Goal: Task Accomplishment & Management: Manage account settings

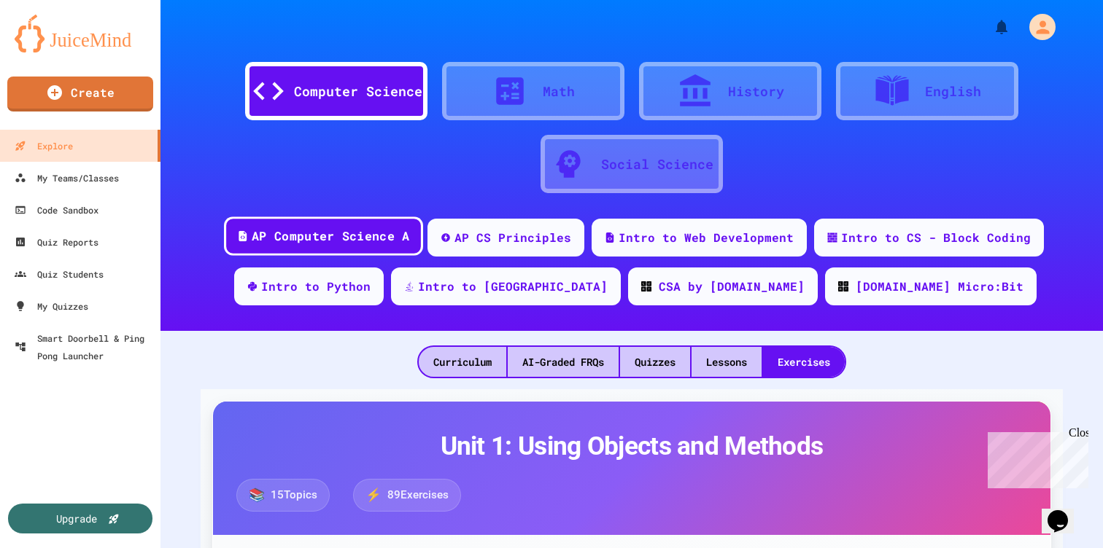
click at [323, 230] on div "AP Computer Science A" at bounding box center [331, 237] width 158 height 18
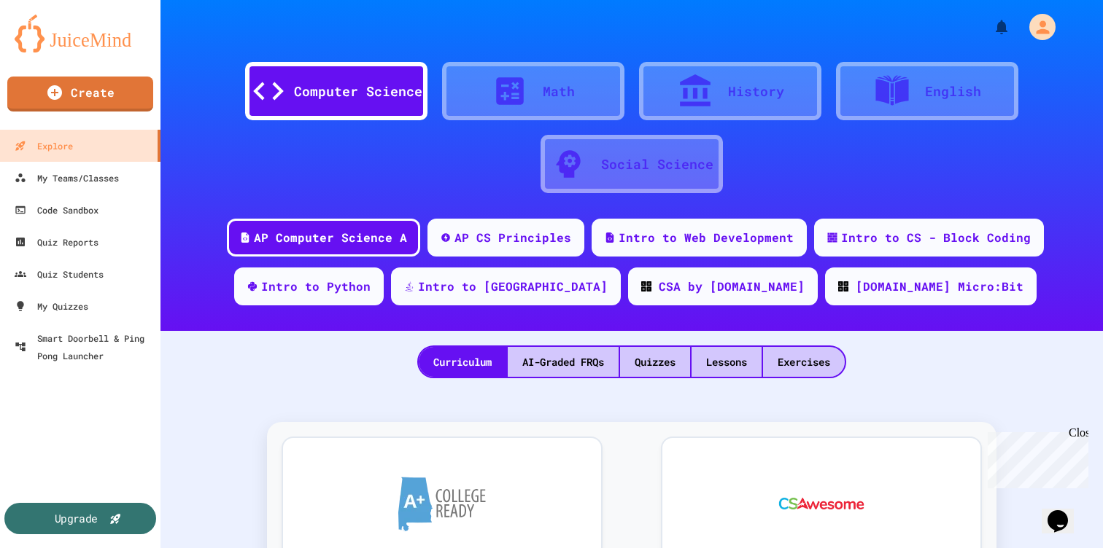
click at [85, 517] on div "Upgrade" at bounding box center [76, 519] width 43 height 16
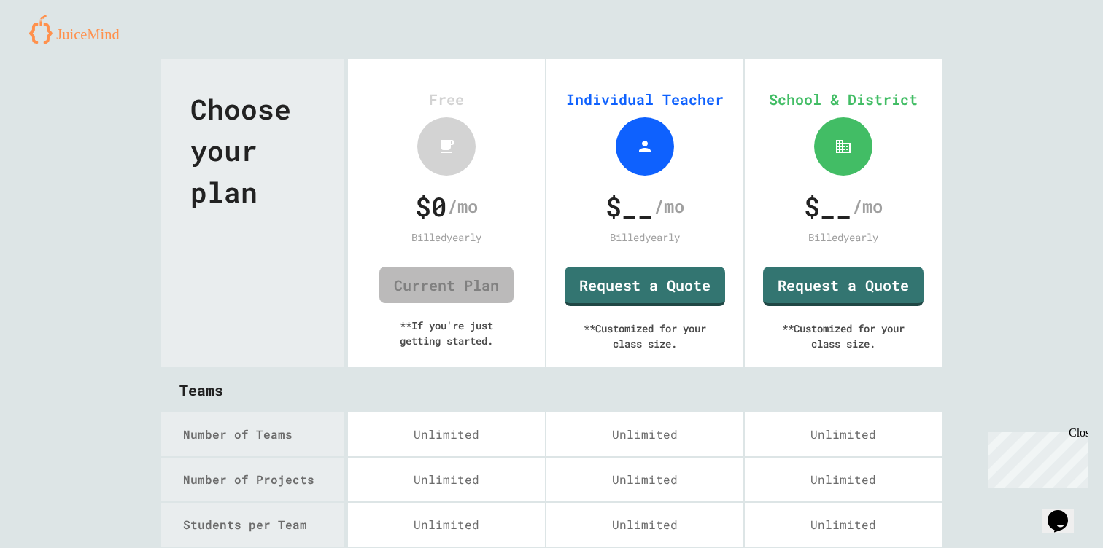
click at [66, 31] on img at bounding box center [79, 29] width 101 height 29
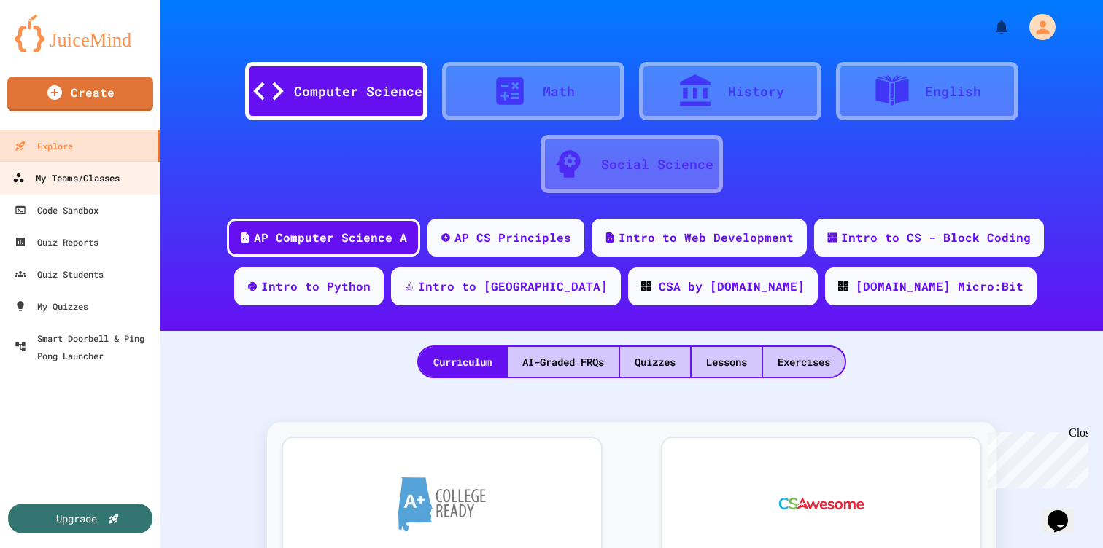
click at [53, 177] on div "My Teams/Classes" at bounding box center [65, 178] width 107 height 18
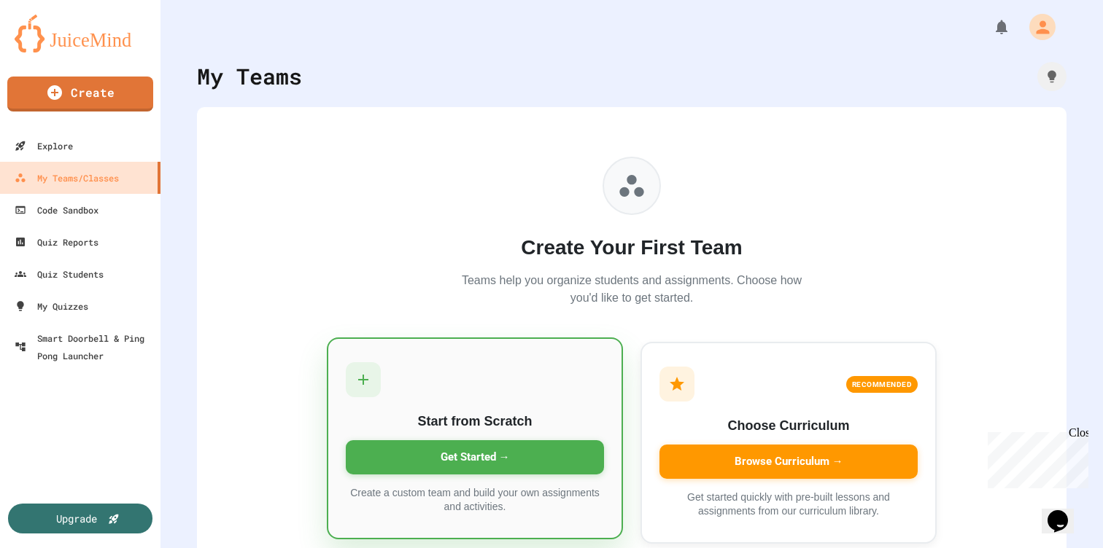
scroll to position [44, 0]
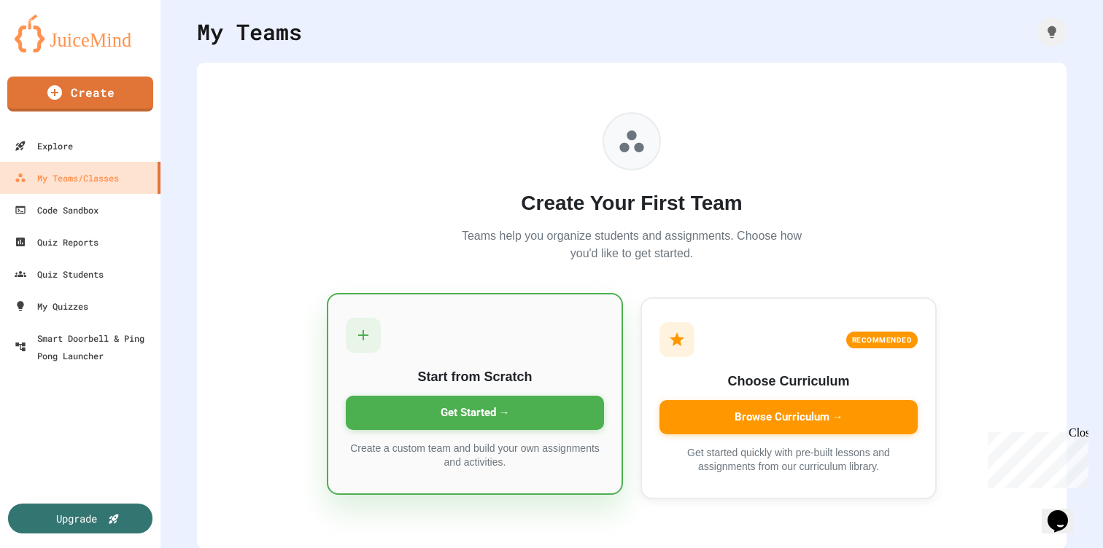
click at [454, 411] on div "Get Started →" at bounding box center [475, 413] width 258 height 34
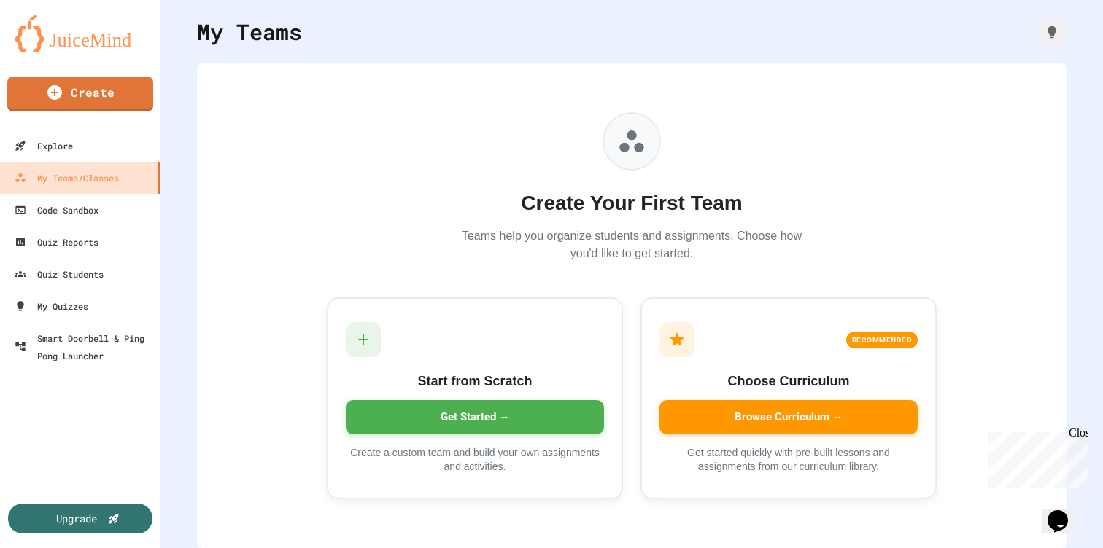
type input "**********"
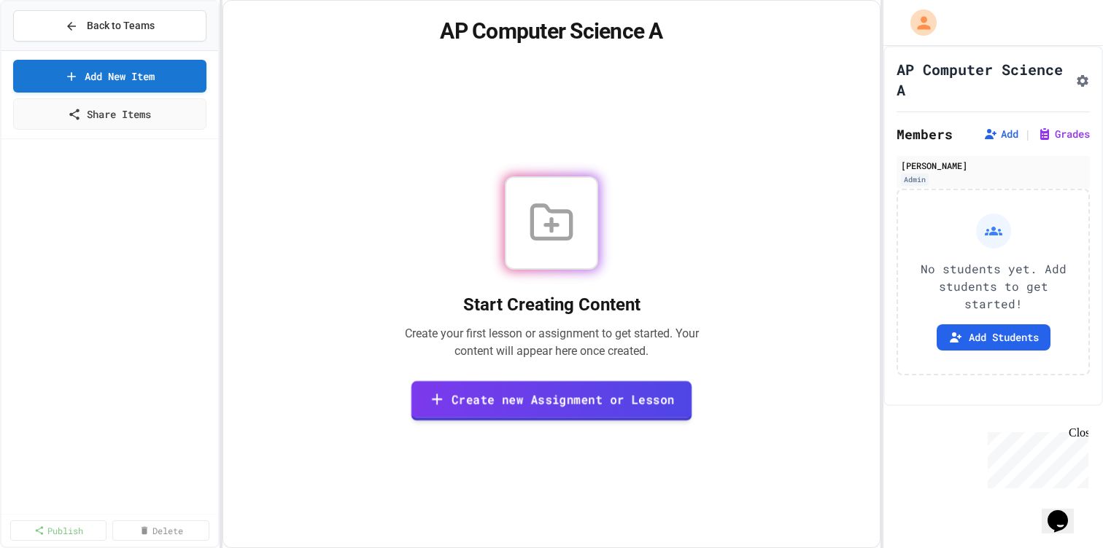
click at [548, 402] on link "Create new Assignment or Lesson" at bounding box center [551, 401] width 281 height 40
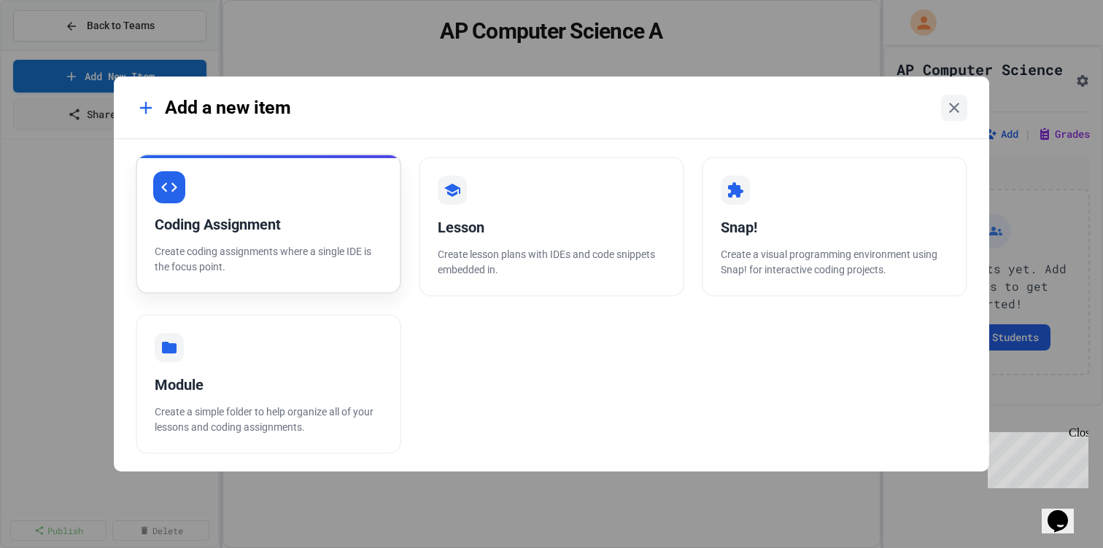
click at [304, 239] on div "Coding Assignment Create coding assignments where a single IDE is the focus poi…" at bounding box center [268, 224] width 265 height 140
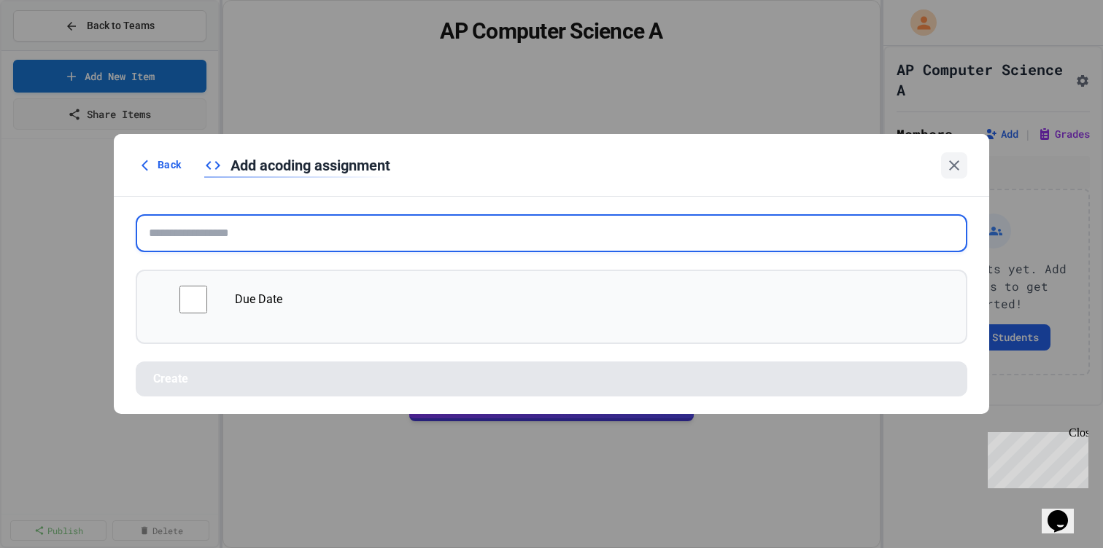
click at [211, 244] on input "text" at bounding box center [551, 233] width 831 height 38
click at [215, 242] on input "text" at bounding box center [551, 233] width 831 height 38
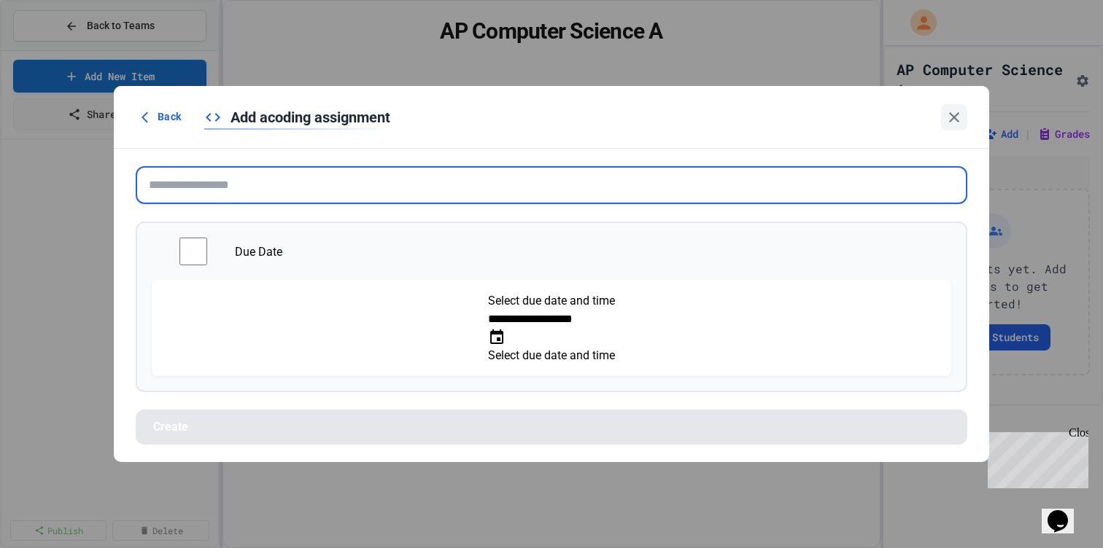
click at [198, 202] on input "text" at bounding box center [551, 185] width 831 height 38
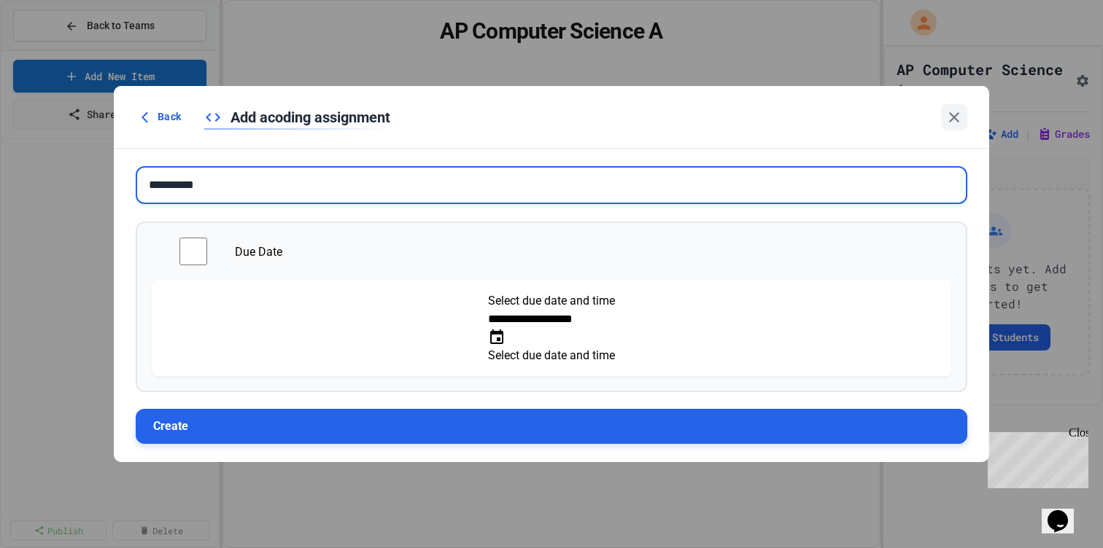
type input "**********"
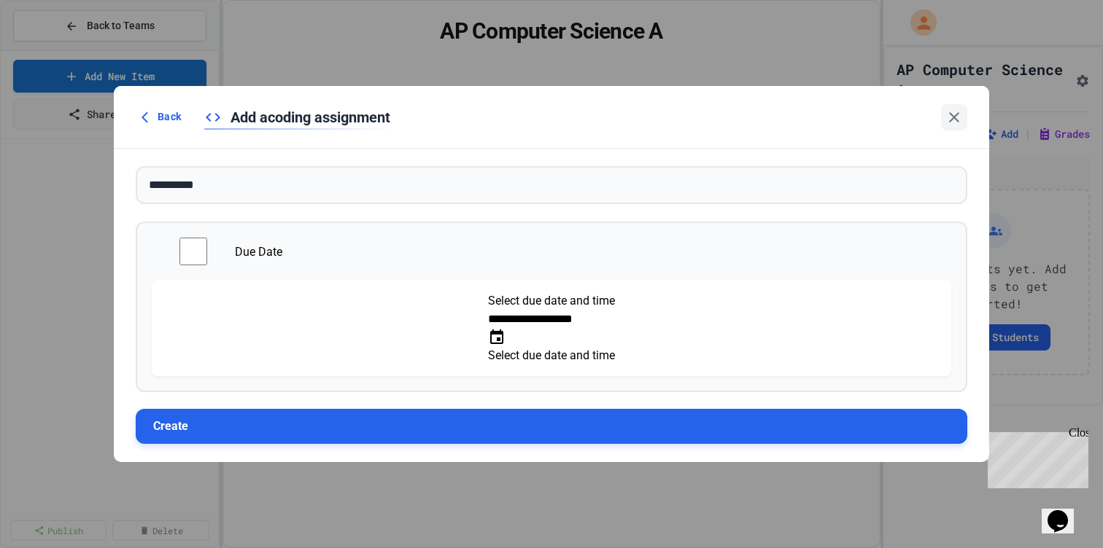
click at [211, 411] on button "Create" at bounding box center [551, 426] width 831 height 35
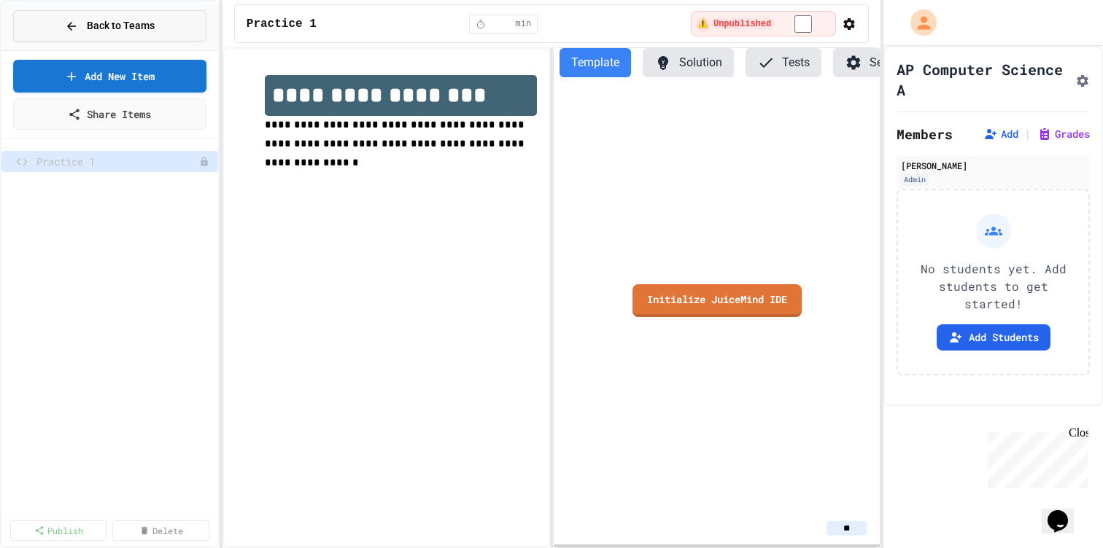
click at [124, 31] on span "Back to Teams" at bounding box center [121, 25] width 68 height 15
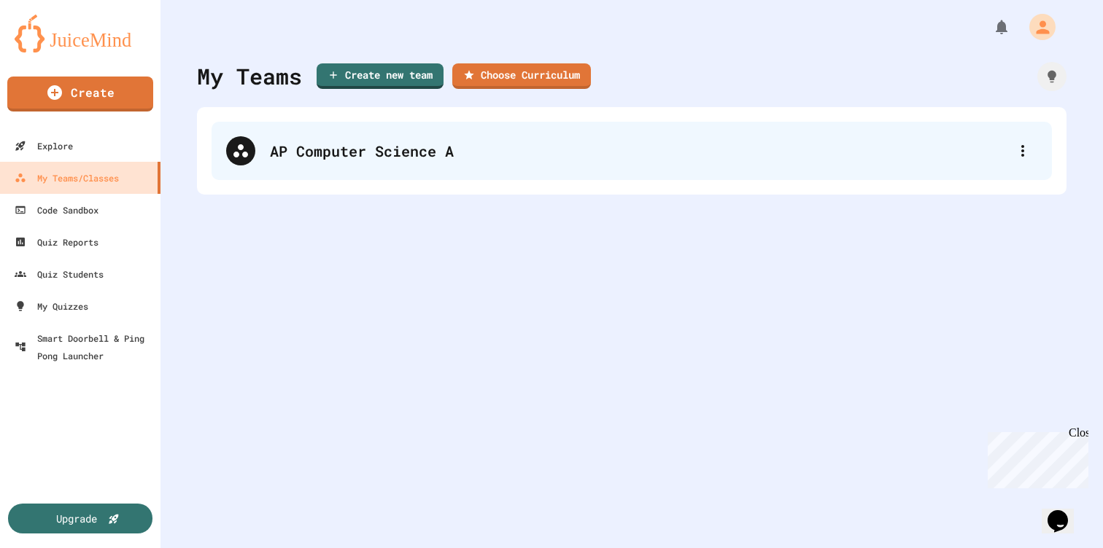
click at [327, 150] on div "AP Computer Science A" at bounding box center [639, 151] width 738 height 22
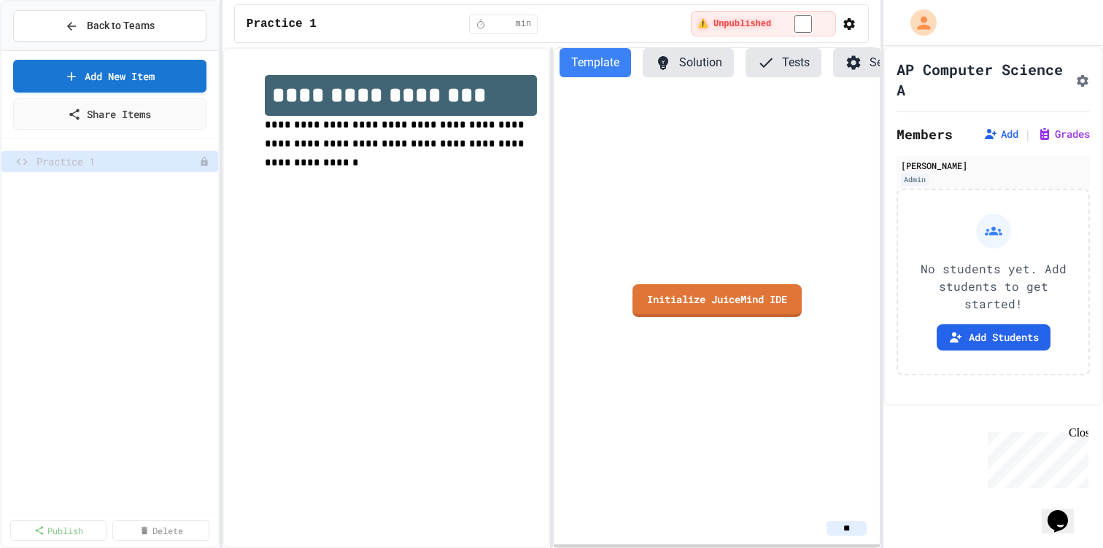
click at [843, 26] on icon "button" at bounding box center [849, 24] width 12 height 12
click at [271, 21] on span "Practice 1" at bounding box center [282, 24] width 70 height 18
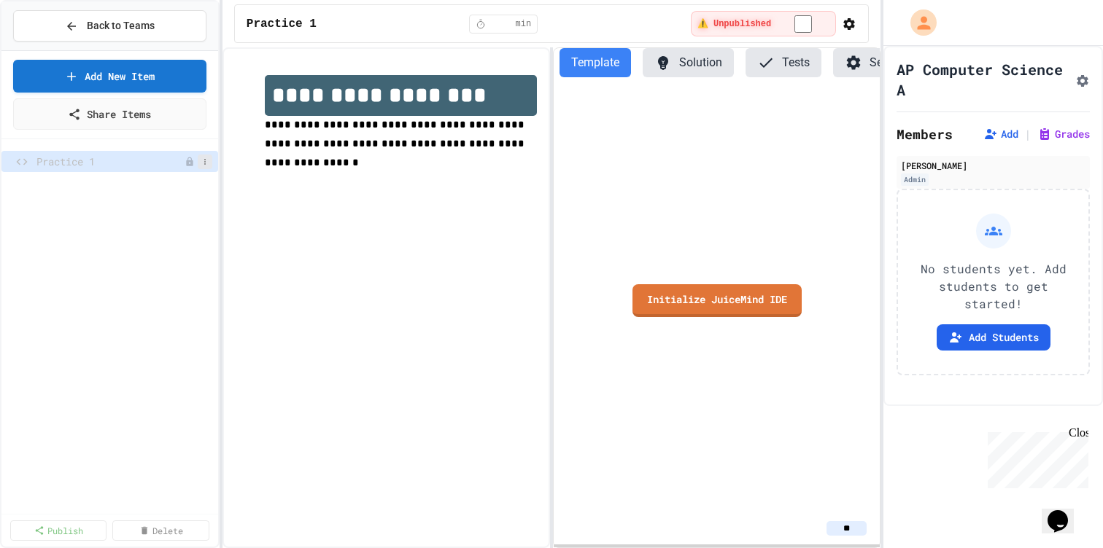
click at [206, 166] on icon at bounding box center [205, 162] width 9 height 9
click at [173, 240] on button "Delete" at bounding box center [166, 241] width 92 height 26
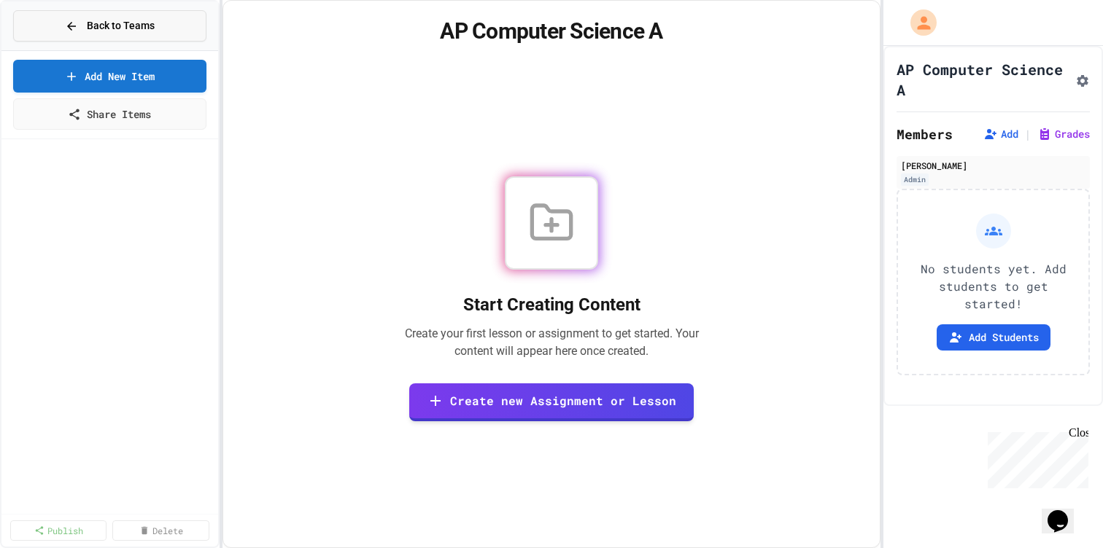
click at [82, 19] on div "Back to Teams" at bounding box center [110, 25] width 90 height 15
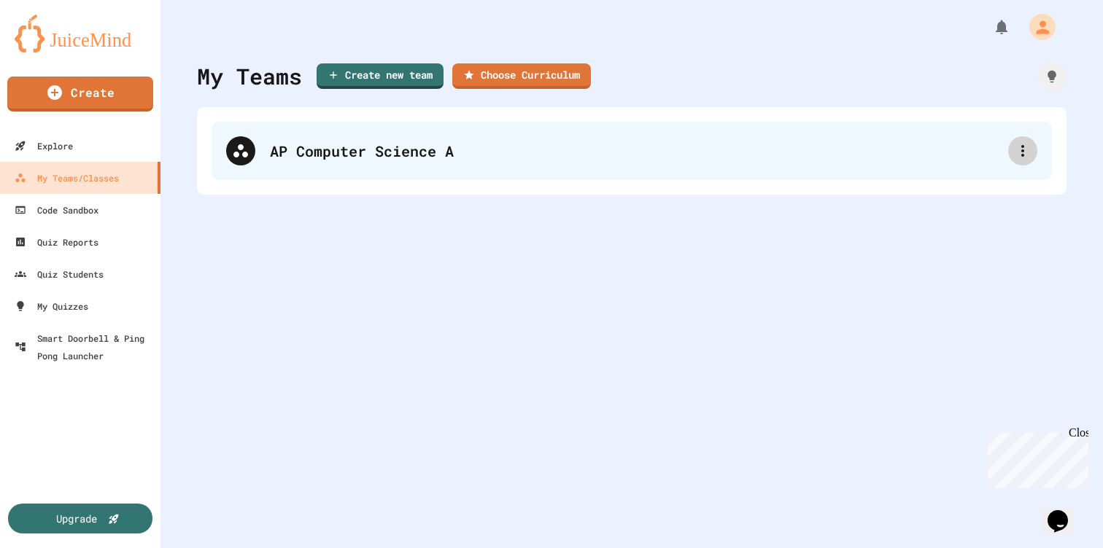
click at [1012, 149] on div at bounding box center [1022, 150] width 29 height 29
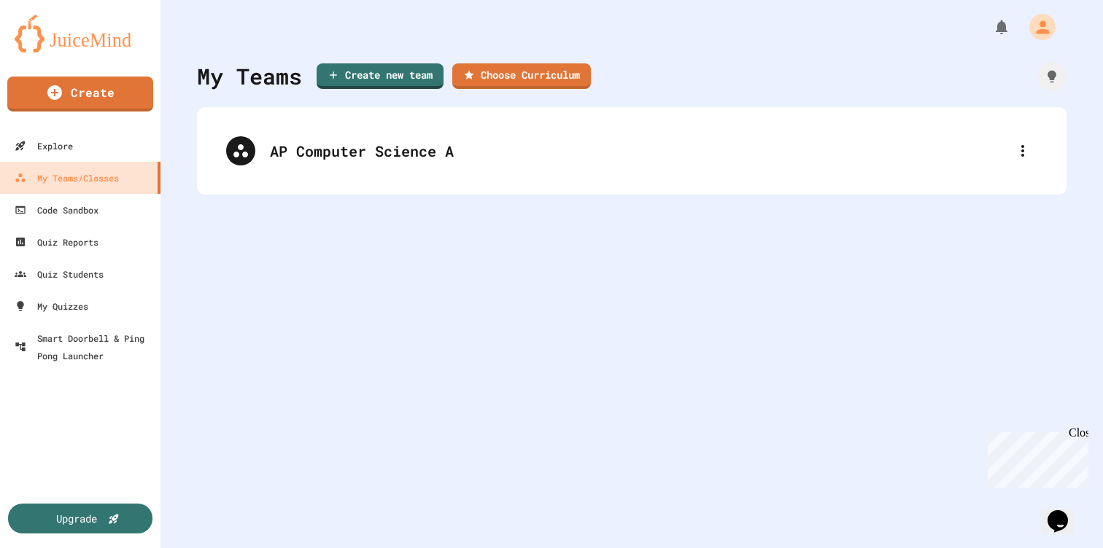
click at [425, 548] on div at bounding box center [551, 550] width 1103 height 0
click at [554, 78] on link "Choose Curriculum" at bounding box center [521, 74] width 136 height 27
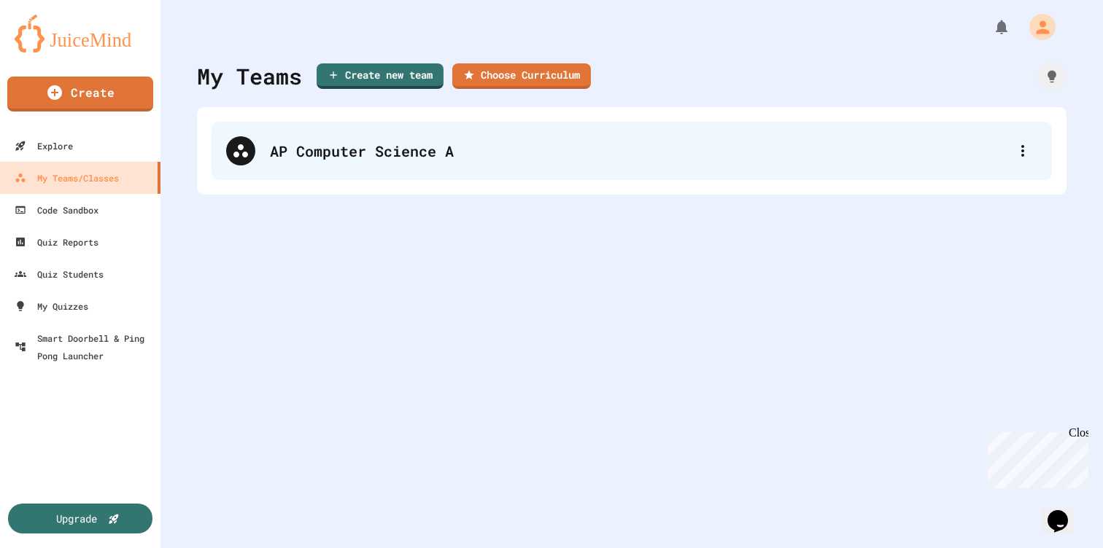
click at [424, 147] on div "AP Computer Science A" at bounding box center [639, 151] width 738 height 22
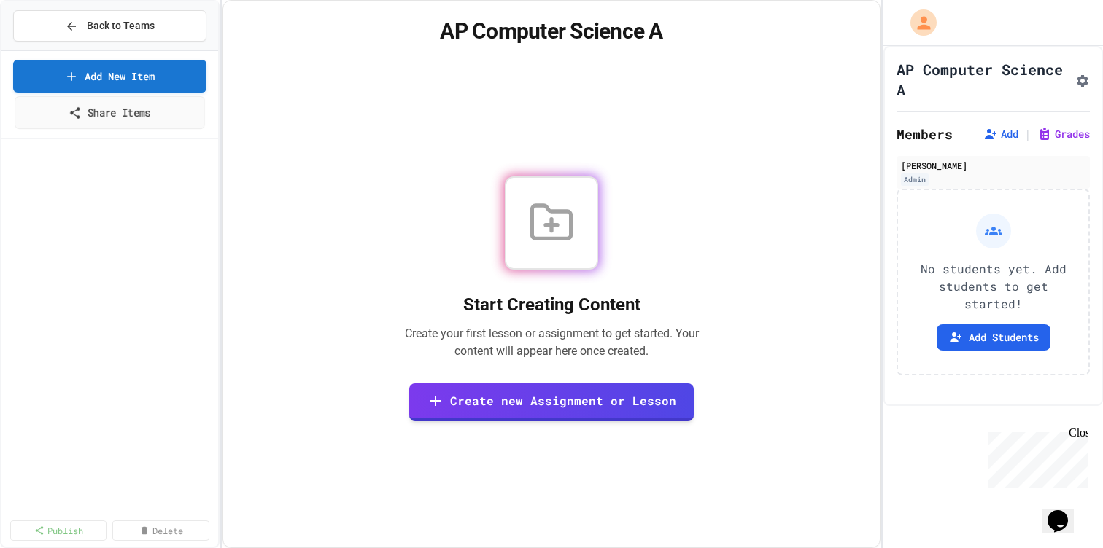
click at [85, 112] on link "Share Items" at bounding box center [110, 112] width 190 height 33
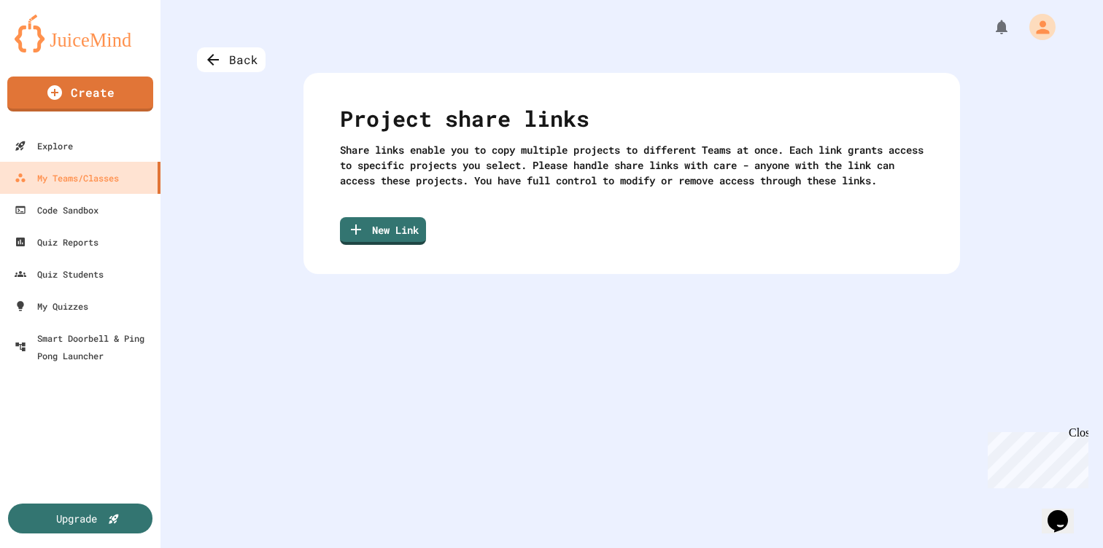
click at [209, 266] on div "Back Project share links Share links enable you to copy multiple projects to di…" at bounding box center [631, 274] width 942 height 548
click at [219, 60] on icon at bounding box center [213, 60] width 18 height 18
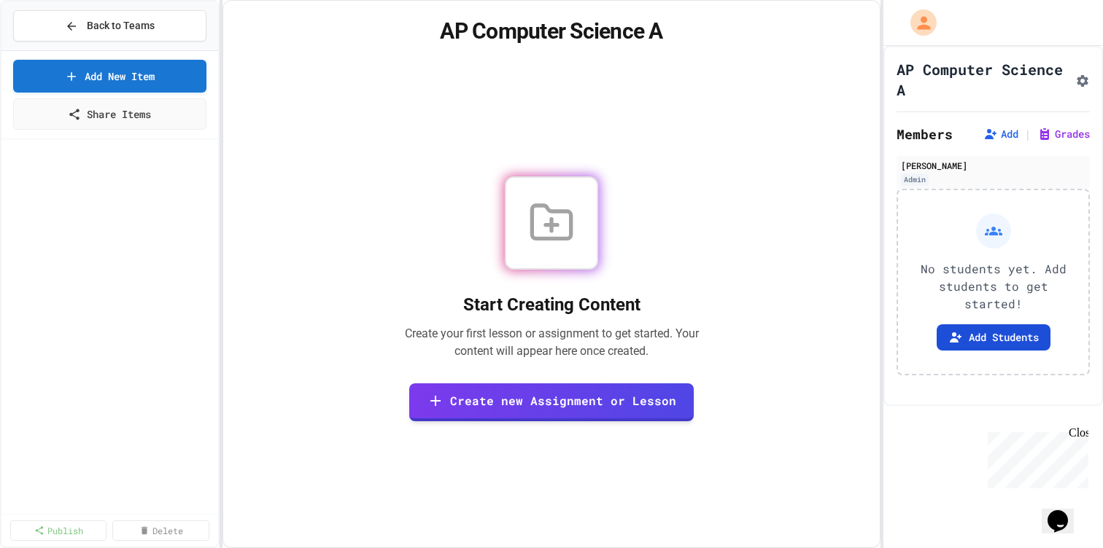
click at [961, 333] on button "Add Students" at bounding box center [994, 338] width 114 height 26
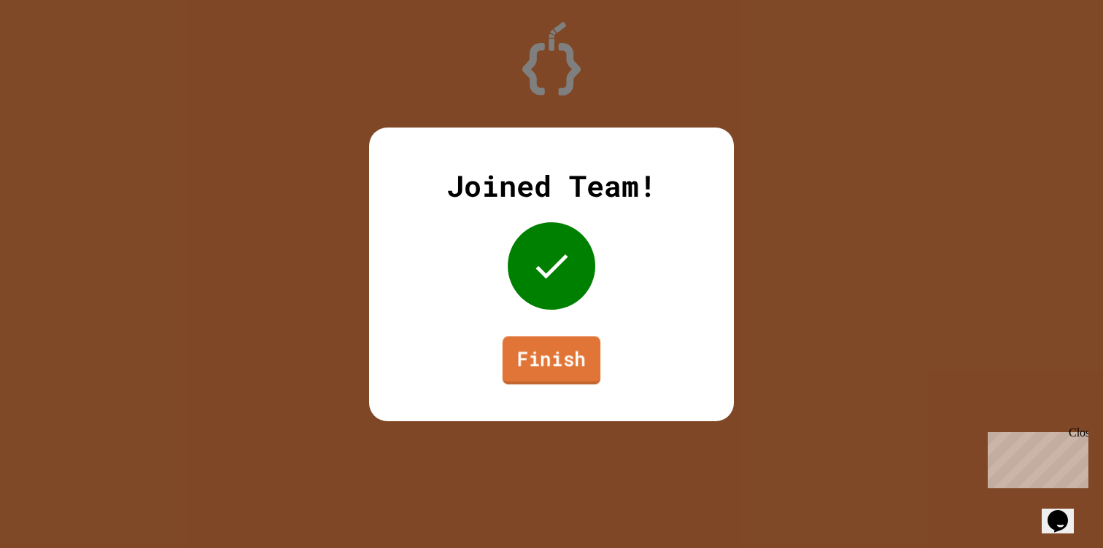
click at [564, 366] on link "Finish" at bounding box center [552, 360] width 98 height 48
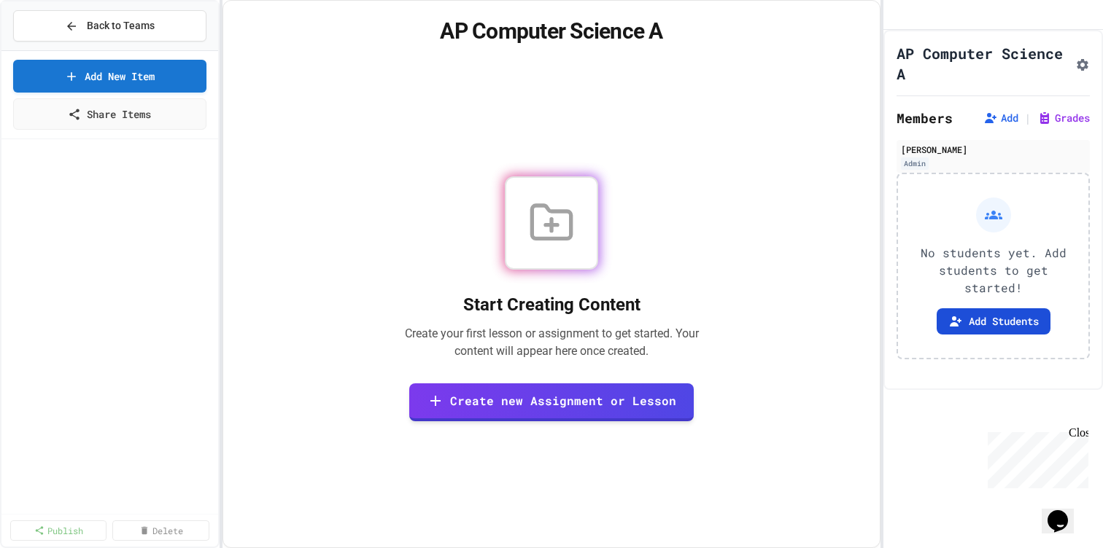
click at [1002, 335] on button "Add Students" at bounding box center [994, 322] width 114 height 26
